Goal: Task Accomplishment & Management: Complete application form

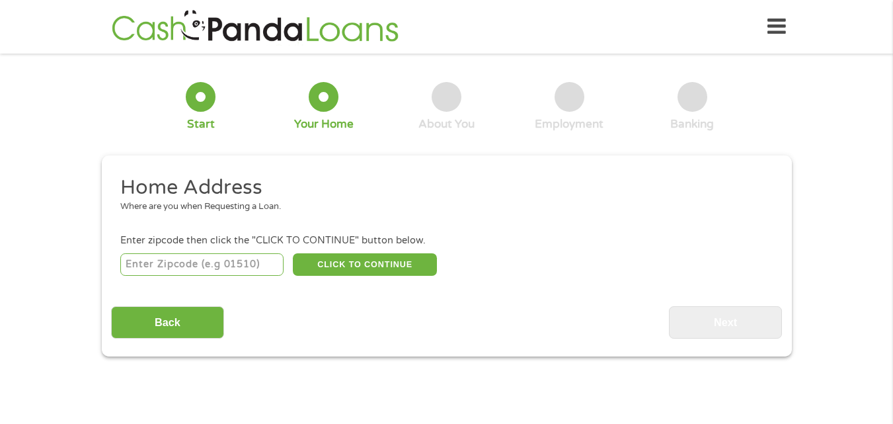
click at [202, 262] on input "number" at bounding box center [201, 264] width 163 height 22
type input "33540"
click at [404, 258] on button "CLICK TO CONTINUE" at bounding box center [365, 264] width 144 height 22
type input "33540"
type input "Zephyrhills"
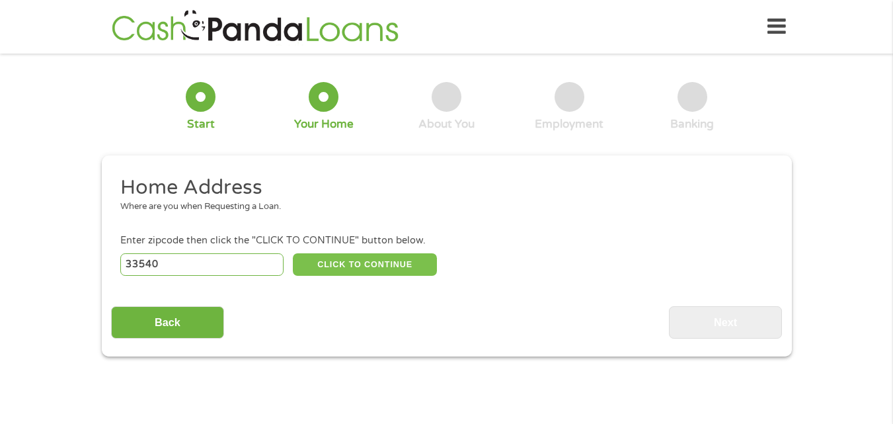
select select "[US_STATE]"
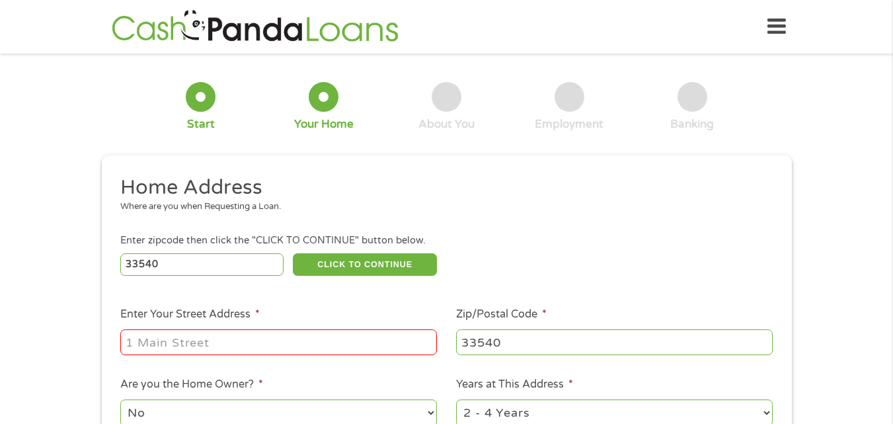
click at [278, 341] on input "Enter Your Street Address *" at bounding box center [278, 341] width 317 height 25
type input "[STREET_ADDRESS]"
click at [525, 343] on input "33540" at bounding box center [614, 341] width 317 height 25
type input "33602"
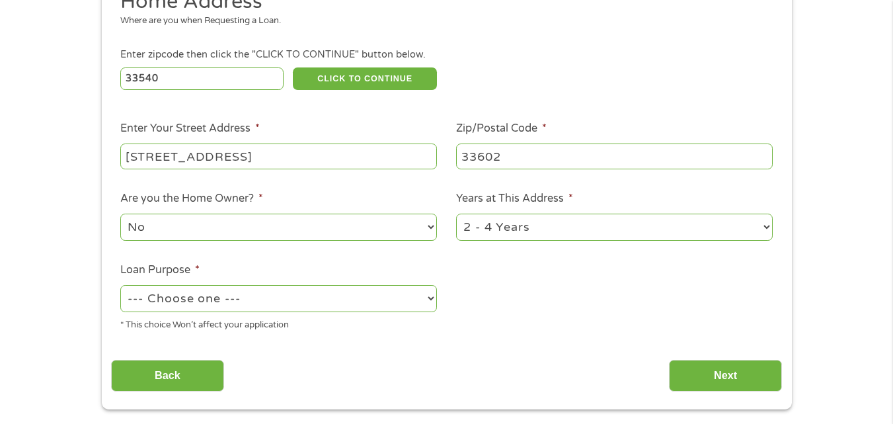
scroll to position [191, 0]
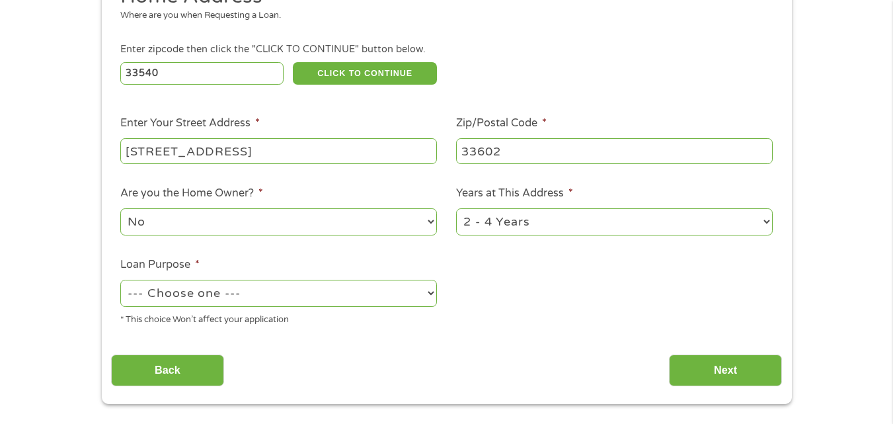
click at [544, 221] on select "1 Year or less 1 - 2 Years 2 - 4 Years Over 4 Years" at bounding box center [614, 221] width 317 height 27
select select "60months"
click at [456, 208] on select "1 Year or less 1 - 2 Years 2 - 4 Years Over 4 Years" at bounding box center [614, 221] width 317 height 27
click at [252, 288] on select "--- Choose one --- Pay Bills Debt Consolidation Home Improvement Major Purchase…" at bounding box center [278, 293] width 317 height 27
select select "medicalexpenses"
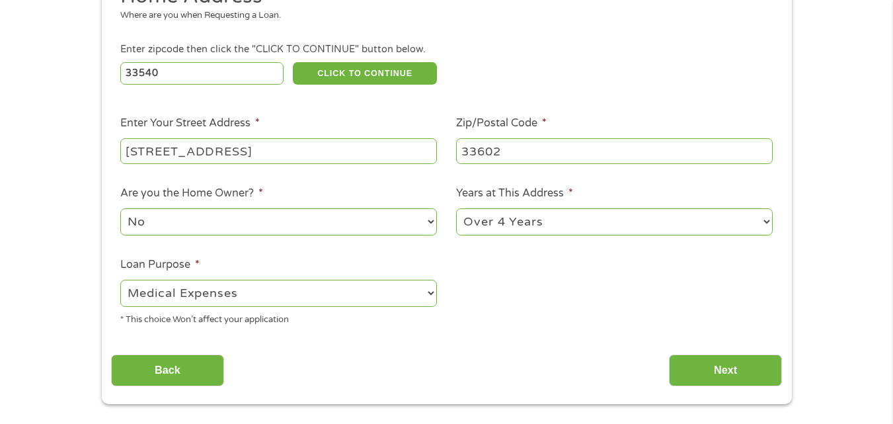
click at [120, 280] on select "--- Choose one --- Pay Bills Debt Consolidation Home Improvement Major Purchase…" at bounding box center [278, 293] width 317 height 27
click at [707, 379] on input "Next" at bounding box center [725, 370] width 113 height 32
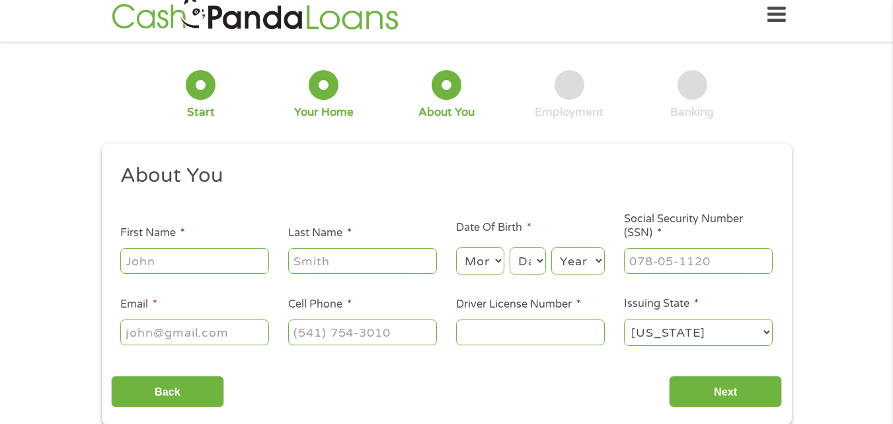
scroll to position [0, 0]
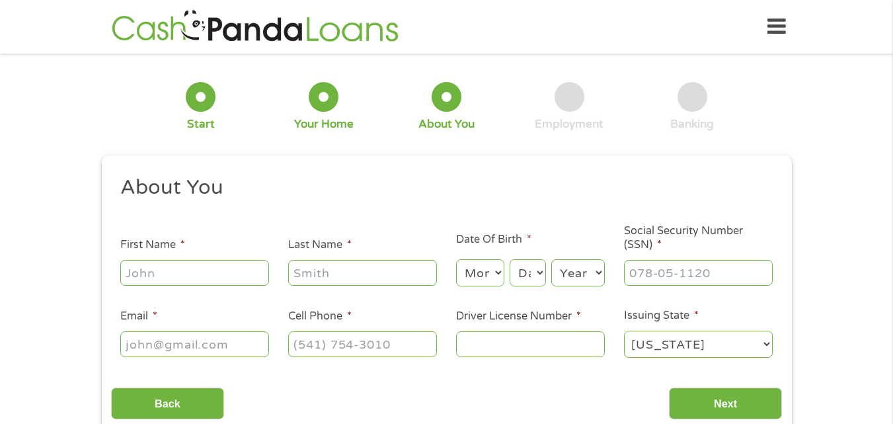
click at [147, 267] on input "First Name *" at bounding box center [194, 272] width 149 height 25
type input "Shekinah"
type input "[PERSON_NAME]"
type input "[EMAIL_ADDRESS][DOMAIN_NAME]"
type input "[PHONE_NUMBER]"
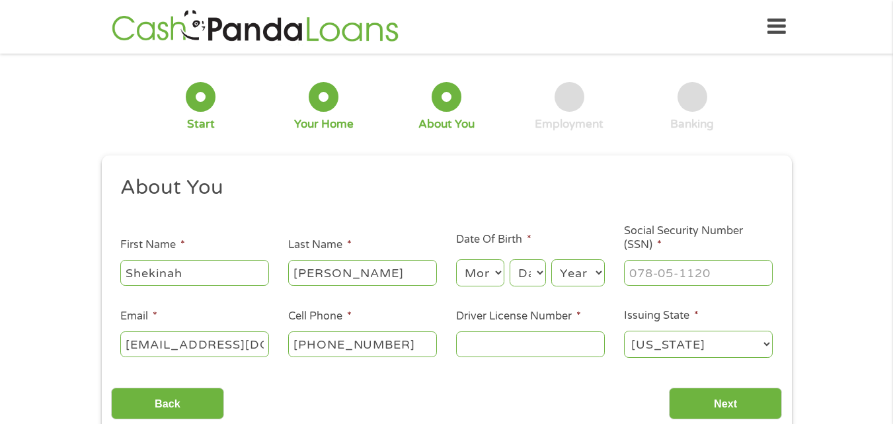
click at [481, 274] on select "Month 1 2 3 4 5 6 7 8 9 10 11 12" at bounding box center [480, 272] width 48 height 27
select select "9"
click at [456, 259] on select "Month 1 2 3 4 5 6 7 8 9 10 11 12" at bounding box center [480, 272] width 48 height 27
click at [519, 272] on select "Day 1 2 3 4 5 6 7 8 9 10 11 12 13 14 15 16 17 18 19 20 21 22 23 24 25 26 27 28 …" at bounding box center [528, 272] width 36 height 27
select select "6"
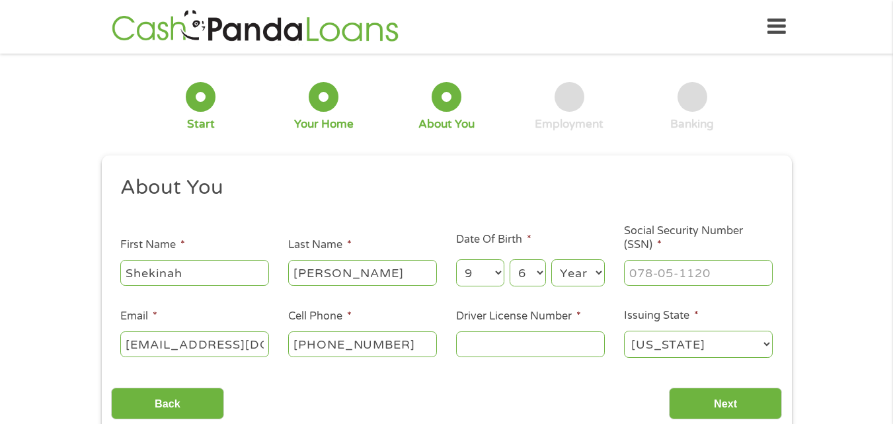
click at [510, 259] on select "Day 1 2 3 4 5 6 7 8 9 10 11 12 13 14 15 16 17 18 19 20 21 22 23 24 25 26 27 28 …" at bounding box center [528, 272] width 36 height 27
click at [576, 270] on select "Year [DATE] 2006 2005 2004 2003 2002 2001 2000 1999 1998 1997 1996 1995 1994 19…" at bounding box center [578, 272] width 54 height 27
select select "1991"
click at [551, 259] on select "Year [DATE] 2006 2005 2004 2003 2002 2001 2000 1999 1998 1997 1996 1995 1994 19…" at bounding box center [578, 272] width 54 height 27
click at [633, 264] on input "___-__-____" at bounding box center [698, 272] width 149 height 25
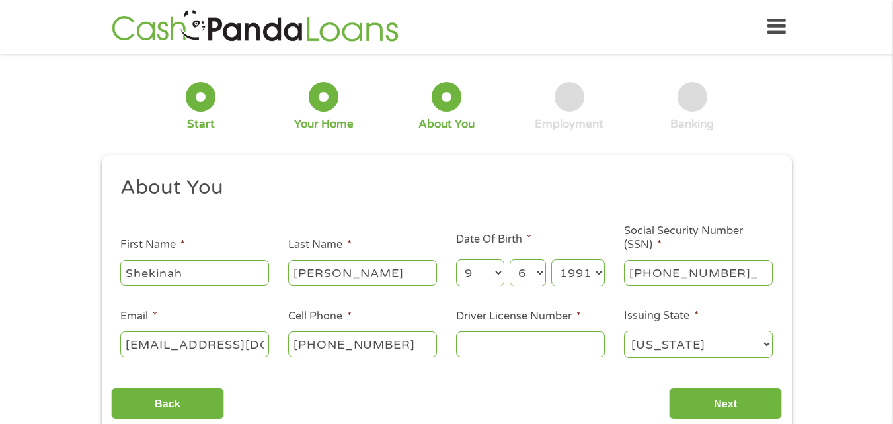
type input "594-15-7077"
click at [543, 344] on input "Driver License Number *" at bounding box center [530, 343] width 149 height 25
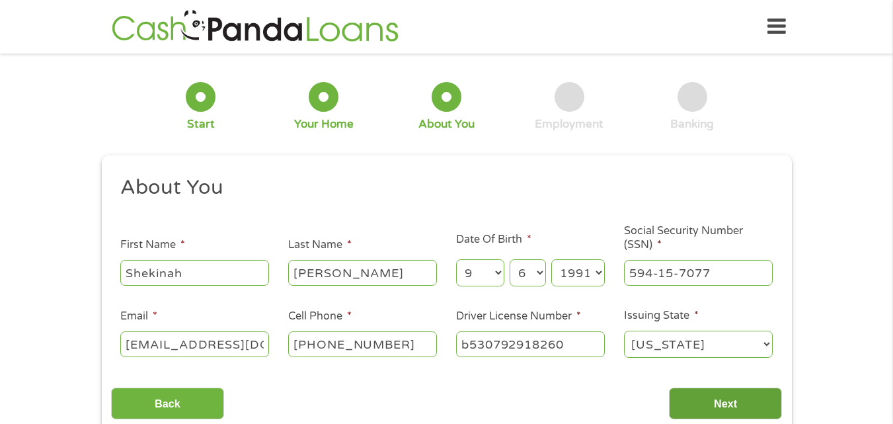
type input "b530792918260"
click at [685, 401] on input "Next" at bounding box center [725, 403] width 113 height 32
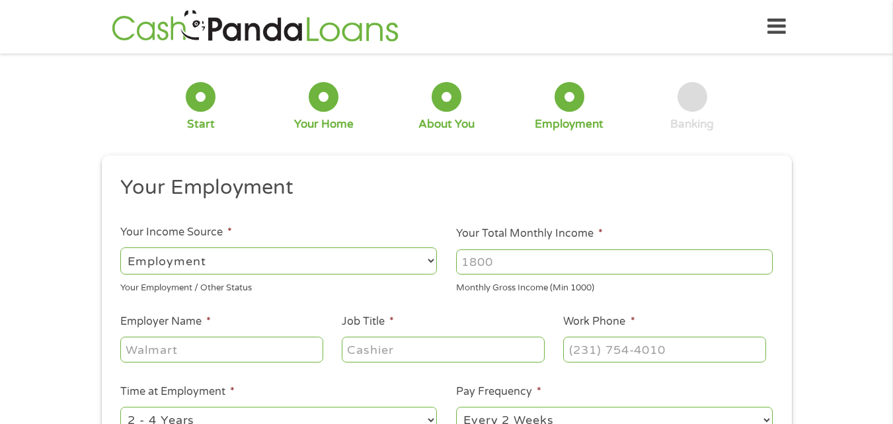
click at [506, 260] on input "Your Total Monthly Income *" at bounding box center [614, 261] width 317 height 25
type input "5000"
click at [186, 343] on input "Employer Name *" at bounding box center [221, 348] width 202 height 25
type input "city of [GEOGRAPHIC_DATA]"
click at [405, 348] on input "Job Title *" at bounding box center [443, 348] width 202 height 25
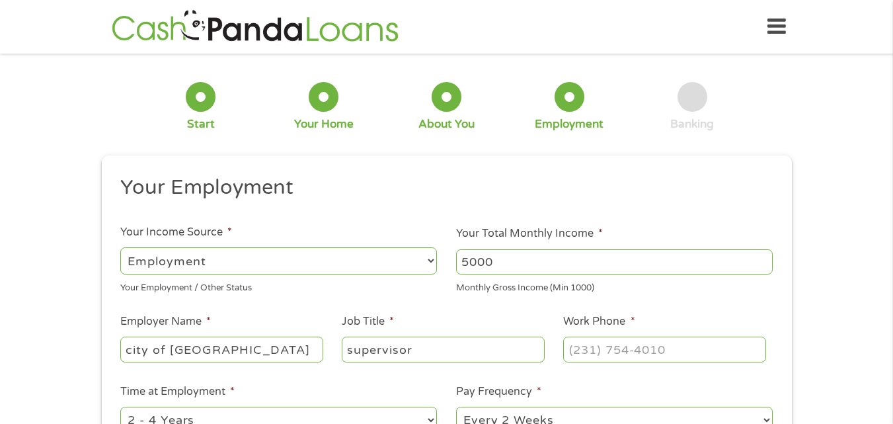
type input "supervisor"
click at [627, 351] on input "(___) ___-____" at bounding box center [664, 348] width 202 height 25
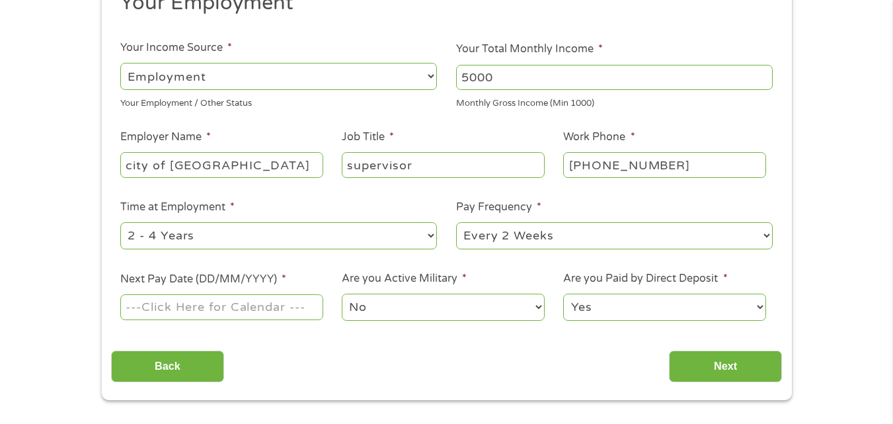
scroll to position [206, 0]
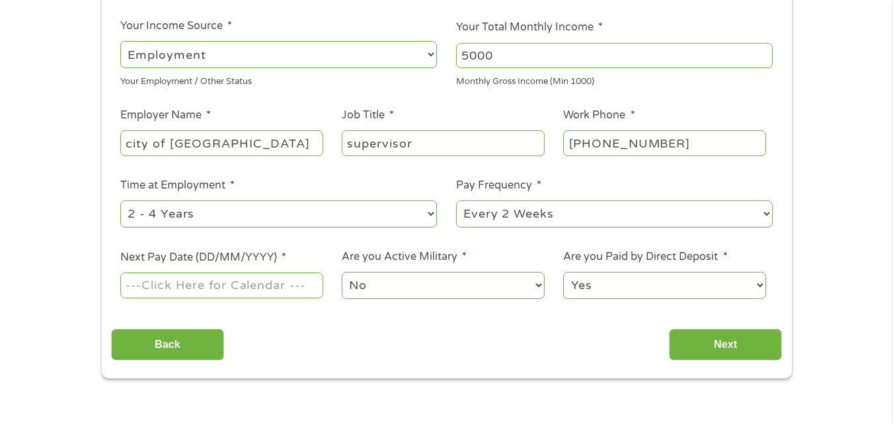
click at [690, 134] on input "[PHONE_NUMBER]" at bounding box center [664, 142] width 202 height 25
type input "[PHONE_NUMBER]"
click at [271, 221] on select "--- Choose one --- 1 Year or less 1 - 2 Years 2 - 4 Years Over 4 Years" at bounding box center [278, 213] width 317 height 27
select select "60months"
click at [120, 200] on select "--- Choose one --- 1 Year or less 1 - 2 Years 2 - 4 Years Over 4 Years" at bounding box center [278, 213] width 317 height 27
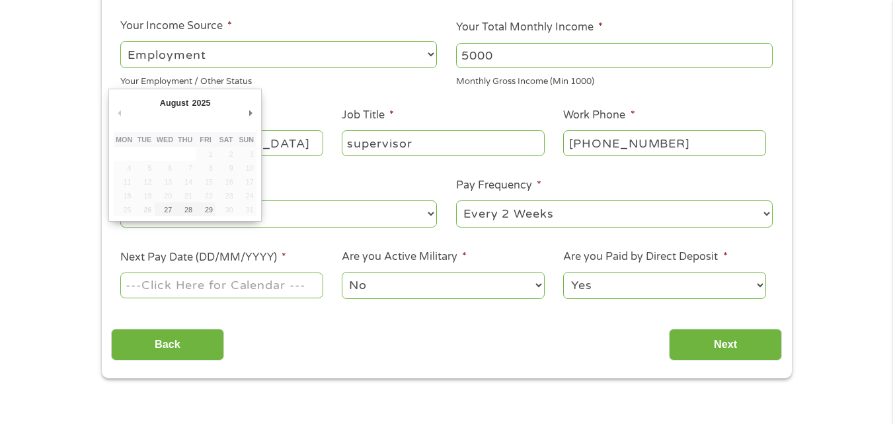
click at [254, 290] on input "Next Pay Date (DD/MM/YYYY) *" at bounding box center [221, 284] width 202 height 25
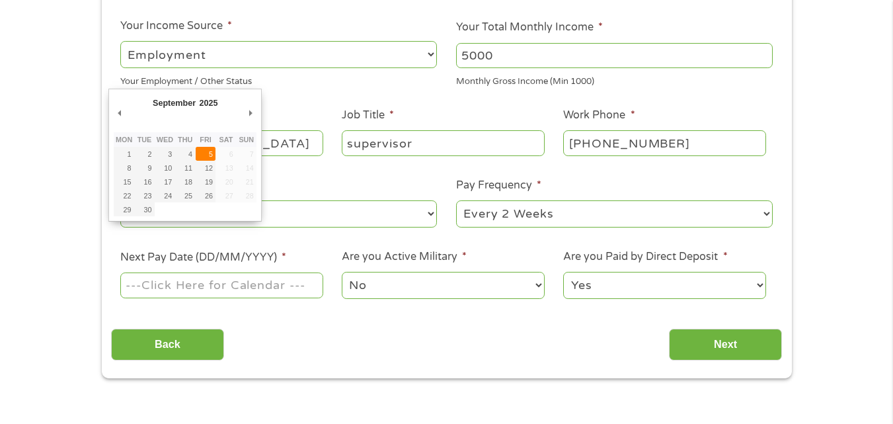
type input "[DATE]"
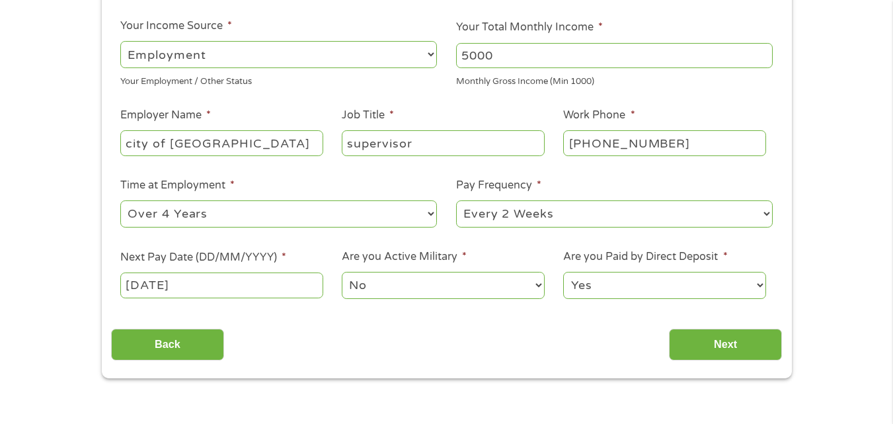
click at [627, 287] on select "Yes No" at bounding box center [664, 285] width 202 height 27
click at [563, 272] on select "Yes No" at bounding box center [664, 285] width 202 height 27
click at [699, 286] on select "Yes No" at bounding box center [664, 285] width 202 height 27
click at [563, 272] on select "Yes No" at bounding box center [664, 285] width 202 height 27
click at [649, 289] on select "Yes No" at bounding box center [664, 285] width 202 height 27
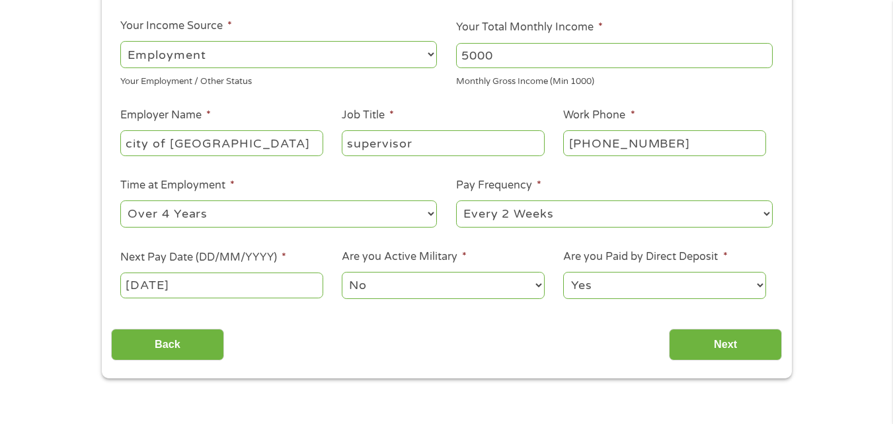
select select "0"
click at [563, 272] on select "Yes No" at bounding box center [664, 285] width 202 height 27
click at [712, 352] on input "Next" at bounding box center [725, 344] width 113 height 32
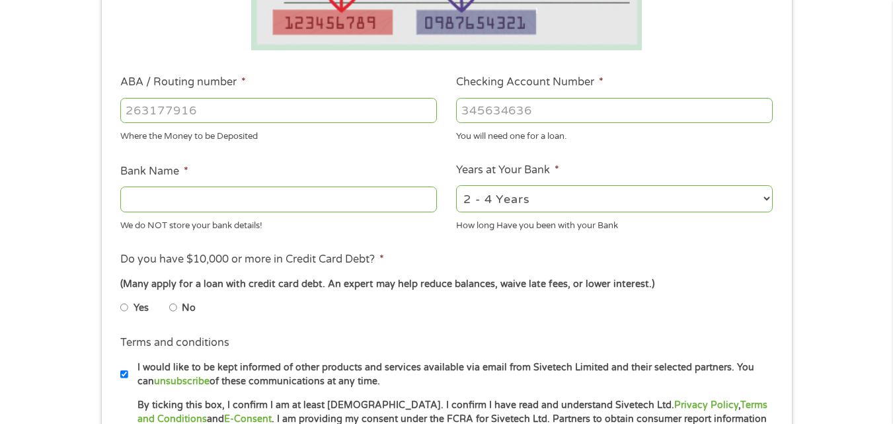
scroll to position [347, 0]
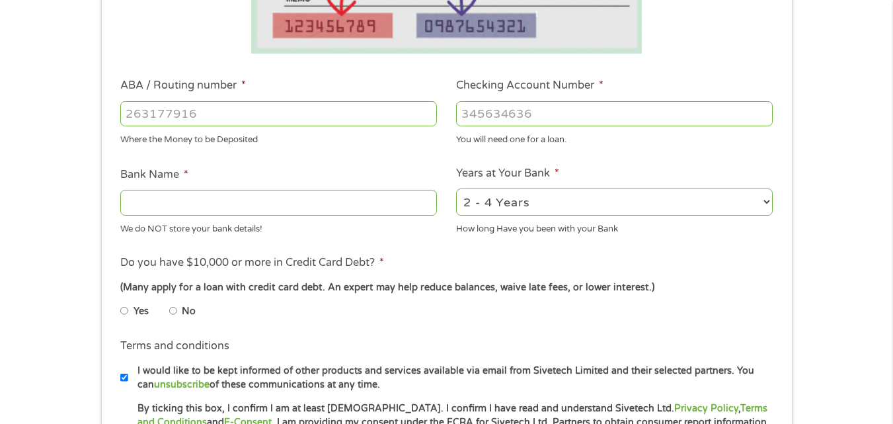
click at [523, 208] on select "2 - 4 Years 6 - 12 Months 1 - 2 Years Over 4 Years" at bounding box center [614, 201] width 317 height 27
select select "60months"
click at [456, 188] on select "2 - 4 Years 6 - 12 Months 1 - 2 Years Over 4 Years" at bounding box center [614, 201] width 317 height 27
click at [229, 116] on input "ABA / Routing number *" at bounding box center [278, 113] width 317 height 25
click at [174, 311] on input "No" at bounding box center [173, 310] width 8 height 21
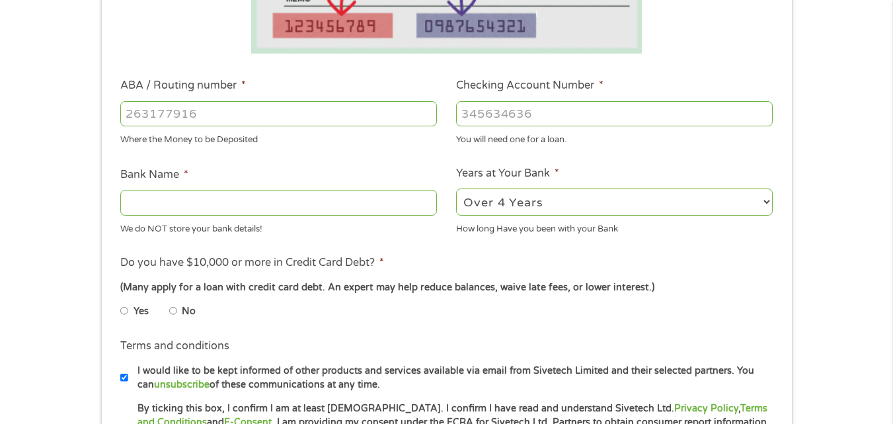
radio input "true"
click at [148, 114] on input "ABA / Routing number *" at bounding box center [278, 113] width 317 height 25
type input "041215663"
type input "[PERSON_NAME] BANK"
type input "041215663"
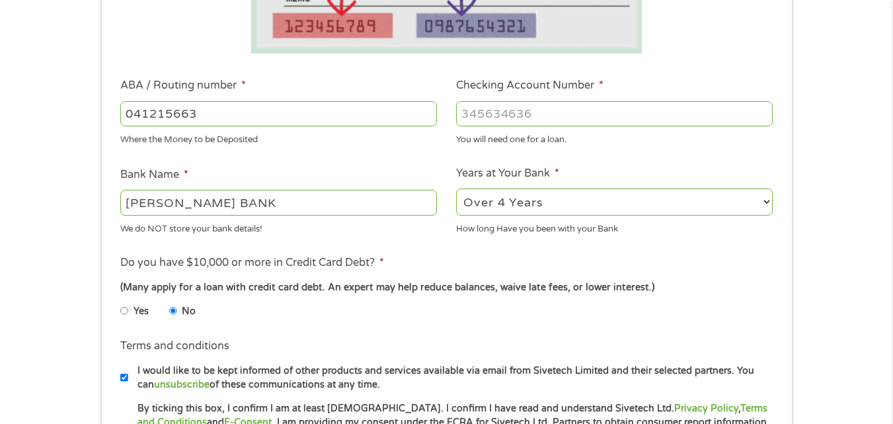
click at [493, 108] on input "Checking Account Number *" at bounding box center [614, 113] width 317 height 25
click at [493, 108] on input "13" at bounding box center [614, 113] width 317 height 25
click at [493, 108] on input "920" at bounding box center [614, 113] width 317 height 25
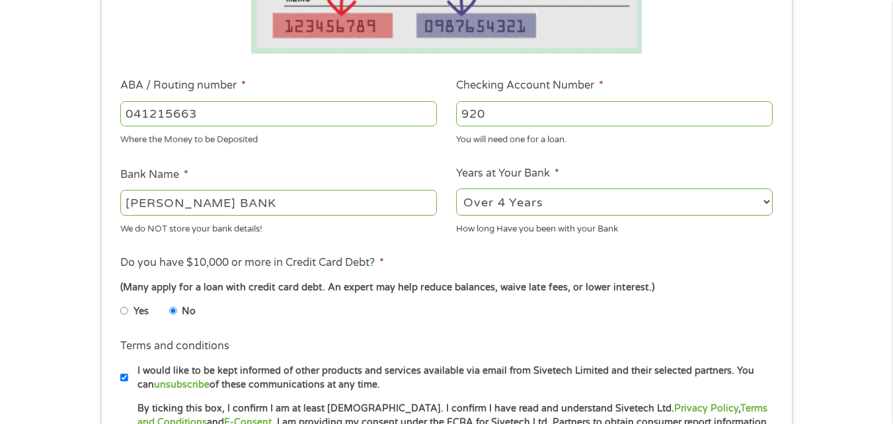
click at [493, 108] on input "920" at bounding box center [614, 113] width 317 height 25
click at [494, 114] on input "920763337" at bounding box center [614, 113] width 317 height 25
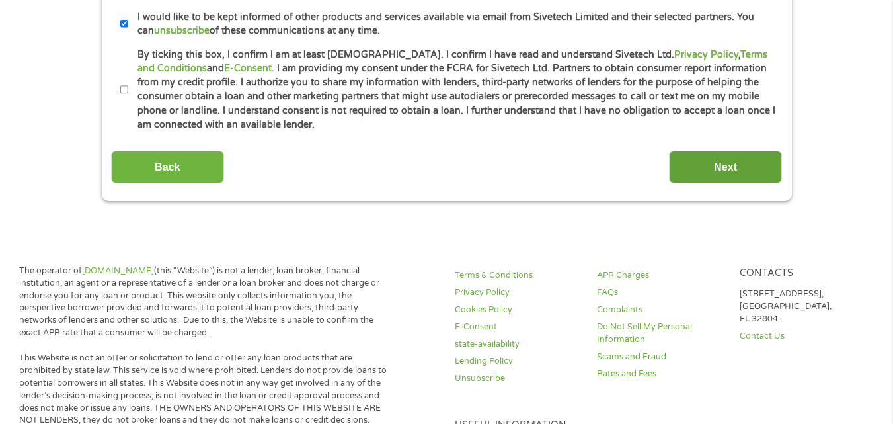
type input "9207763337"
click at [684, 166] on input "Next" at bounding box center [725, 167] width 113 height 32
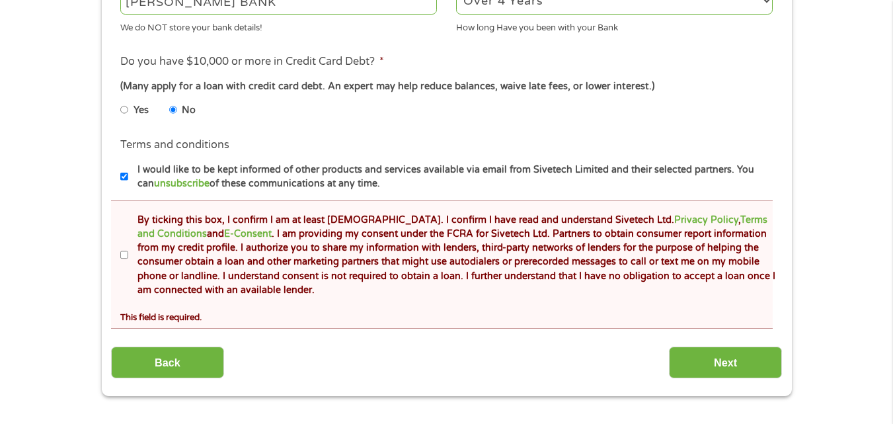
scroll to position [601, 0]
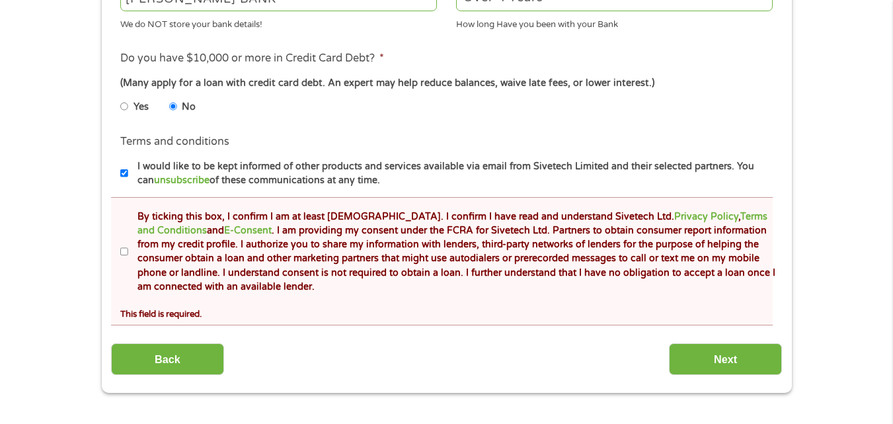
click at [126, 253] on input "By ticking this box, I confirm I am at least [DEMOGRAPHIC_DATA]. I confirm I ha…" at bounding box center [124, 251] width 8 height 21
checkbox input "true"
click at [707, 361] on input "Next" at bounding box center [725, 359] width 113 height 32
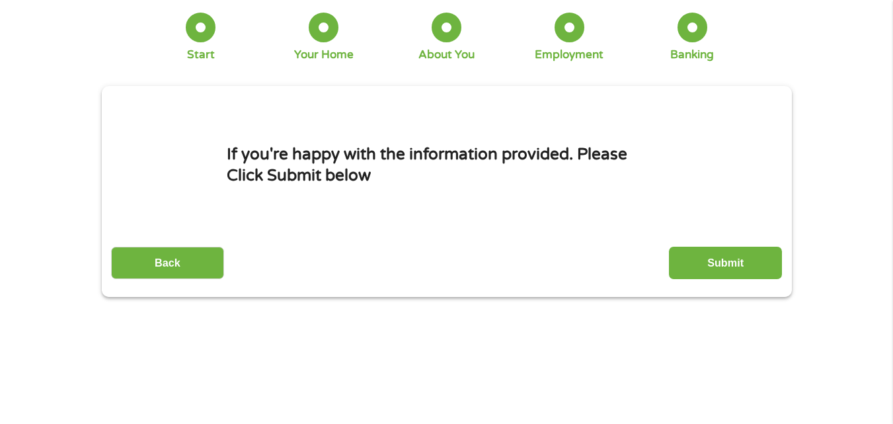
scroll to position [0, 0]
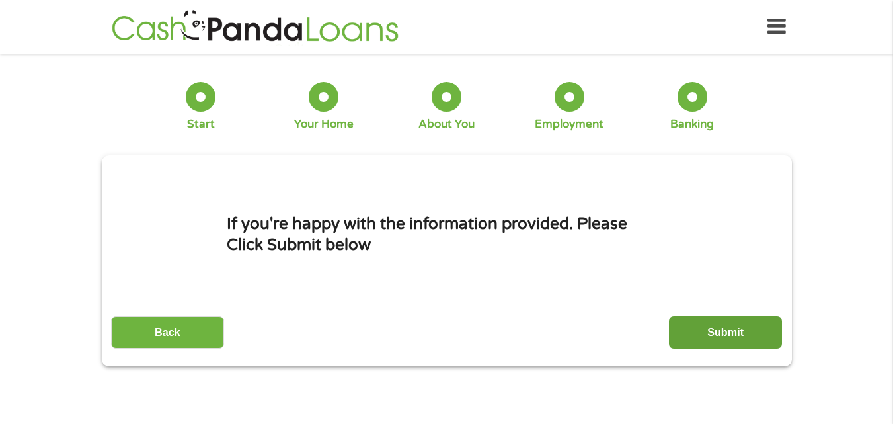
click at [715, 325] on input "Submit" at bounding box center [725, 332] width 113 height 32
